Goal: Use online tool/utility: Utilize a website feature to perform a specific function

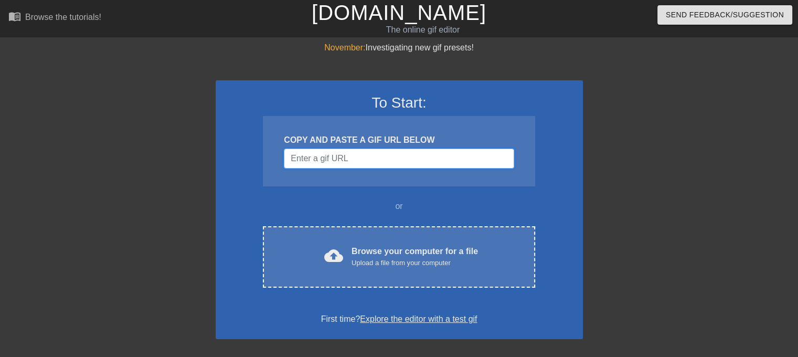
click at [357, 157] on input "Username" at bounding box center [399, 159] width 230 height 20
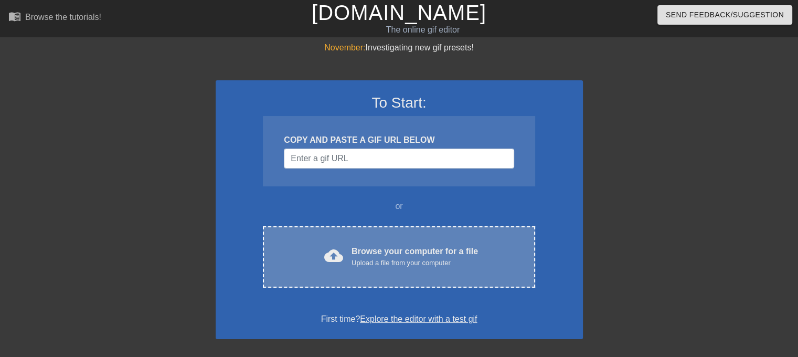
click at [319, 234] on div "cloud_upload Browse your computer for a file Upload a file from your computer C…" at bounding box center [399, 256] width 272 height 61
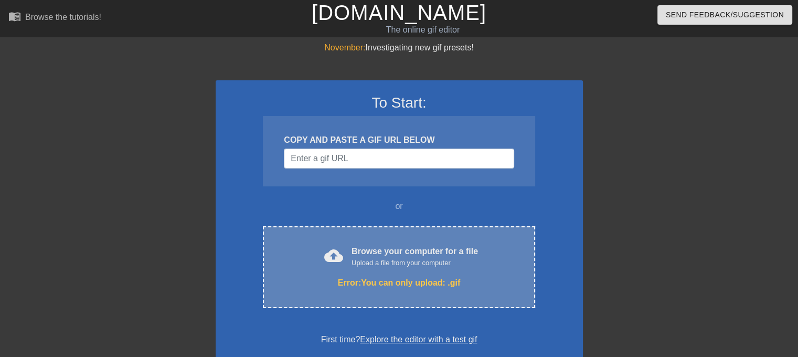
click at [353, 241] on div "cloud_upload Browse your computer for a file Upload a file from your computer E…" at bounding box center [399, 267] width 272 height 82
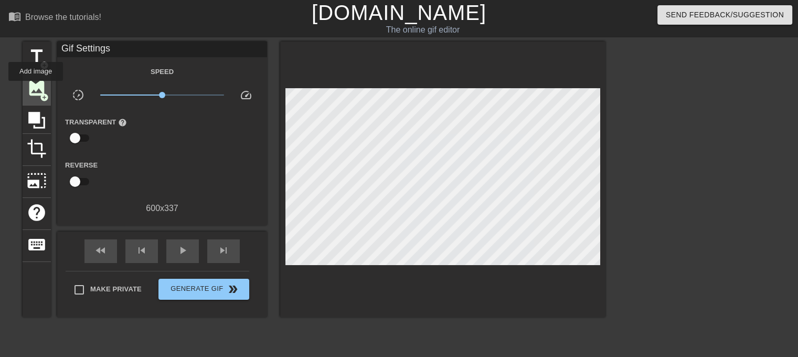
click at [36, 88] on span "image" at bounding box center [37, 88] width 20 height 20
click at [29, 88] on span "image" at bounding box center [37, 88] width 20 height 20
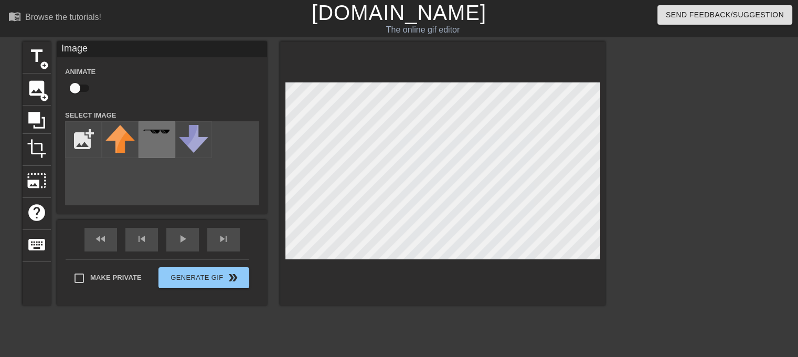
click at [152, 148] on div at bounding box center [157, 139] width 37 height 37
click at [659, 235] on div at bounding box center [696, 198] width 157 height 315
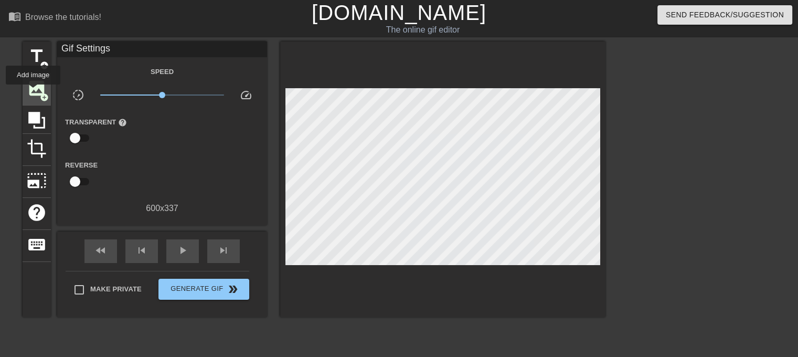
click at [33, 92] on span "image" at bounding box center [37, 88] width 20 height 20
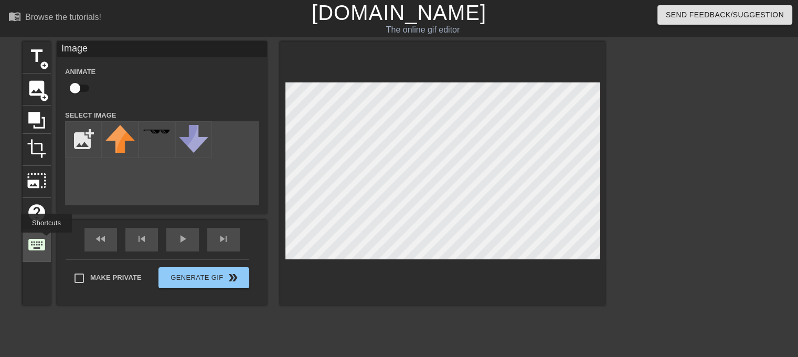
click at [46, 240] on span "keyboard" at bounding box center [37, 245] width 20 height 20
